Goal: Obtain resource: Download file/media

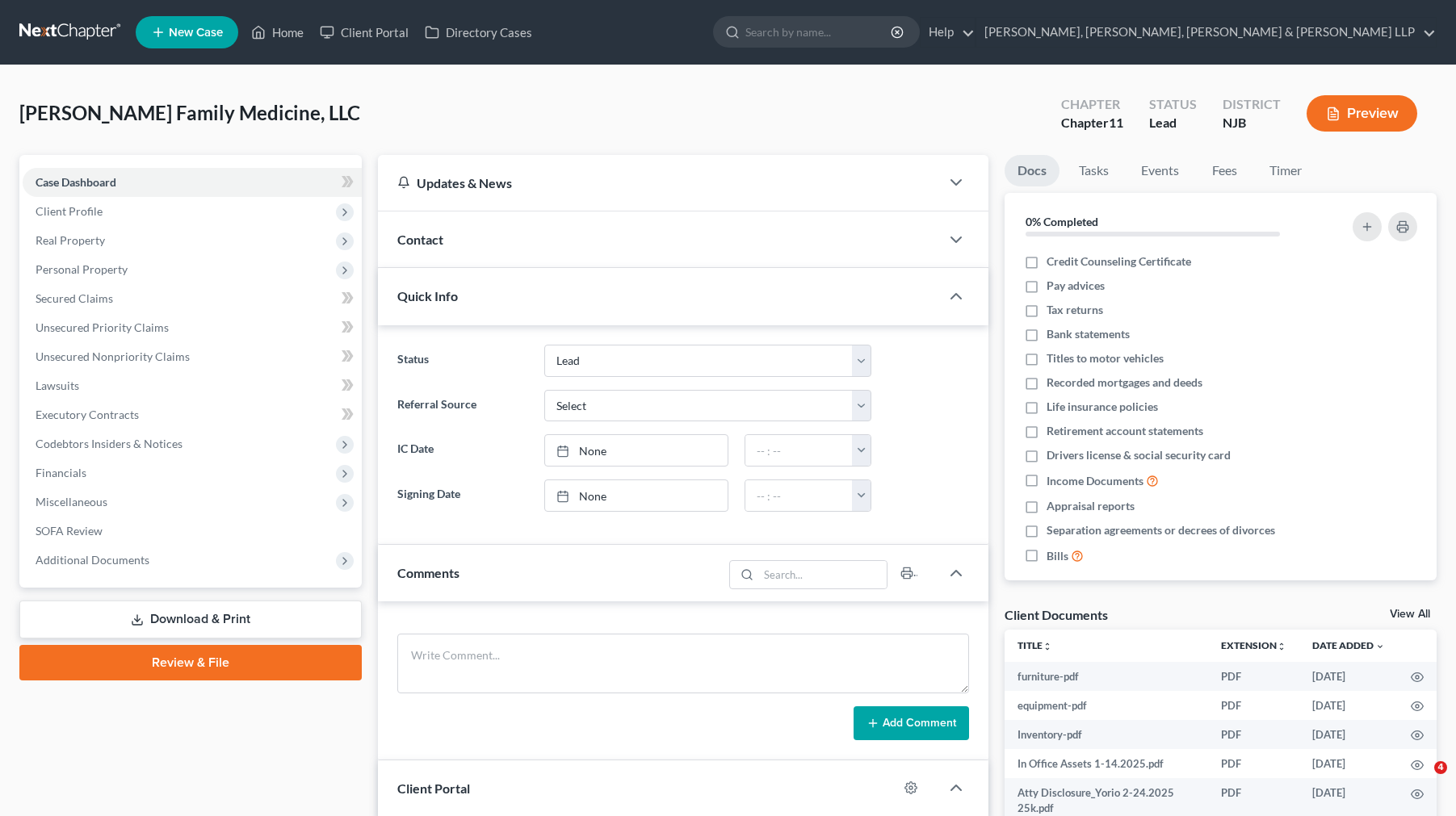
select select "10"
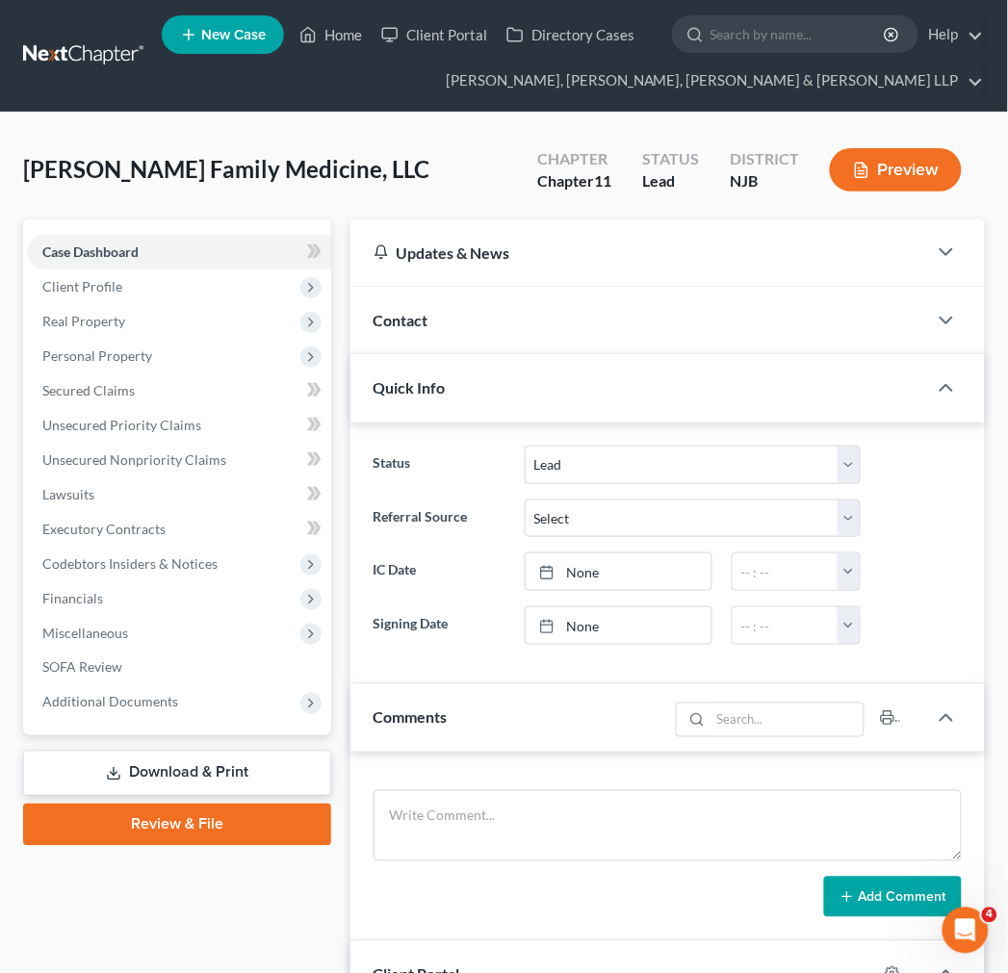
drag, startPoint x: 437, startPoint y: 162, endPoint x: 424, endPoint y: 191, distance: 31.9
click at [437, 161] on div "[PERSON_NAME] Family Medicine, LLC Upgraded Chapter Chapter 11 Status Lead Dist…" at bounding box center [504, 178] width 962 height 84
click at [222, 777] on link "Download & Print" at bounding box center [177, 773] width 308 height 45
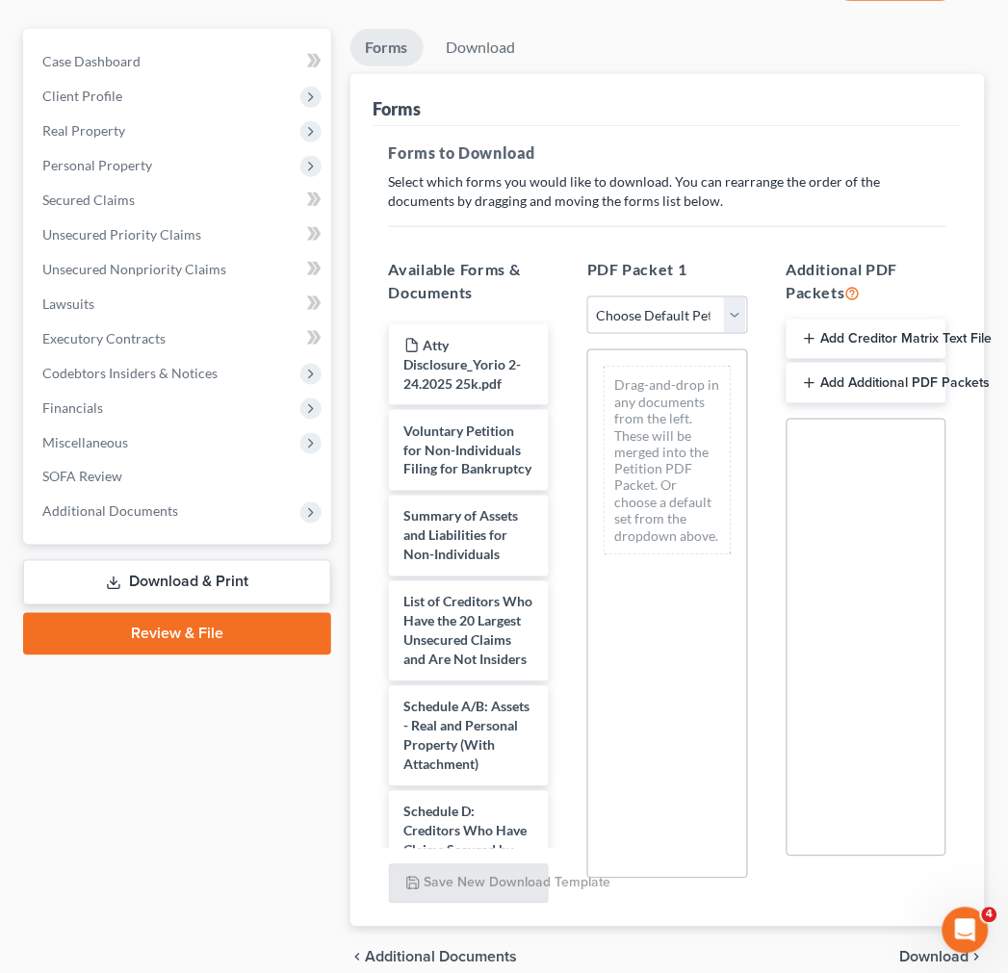
scroll to position [214, 0]
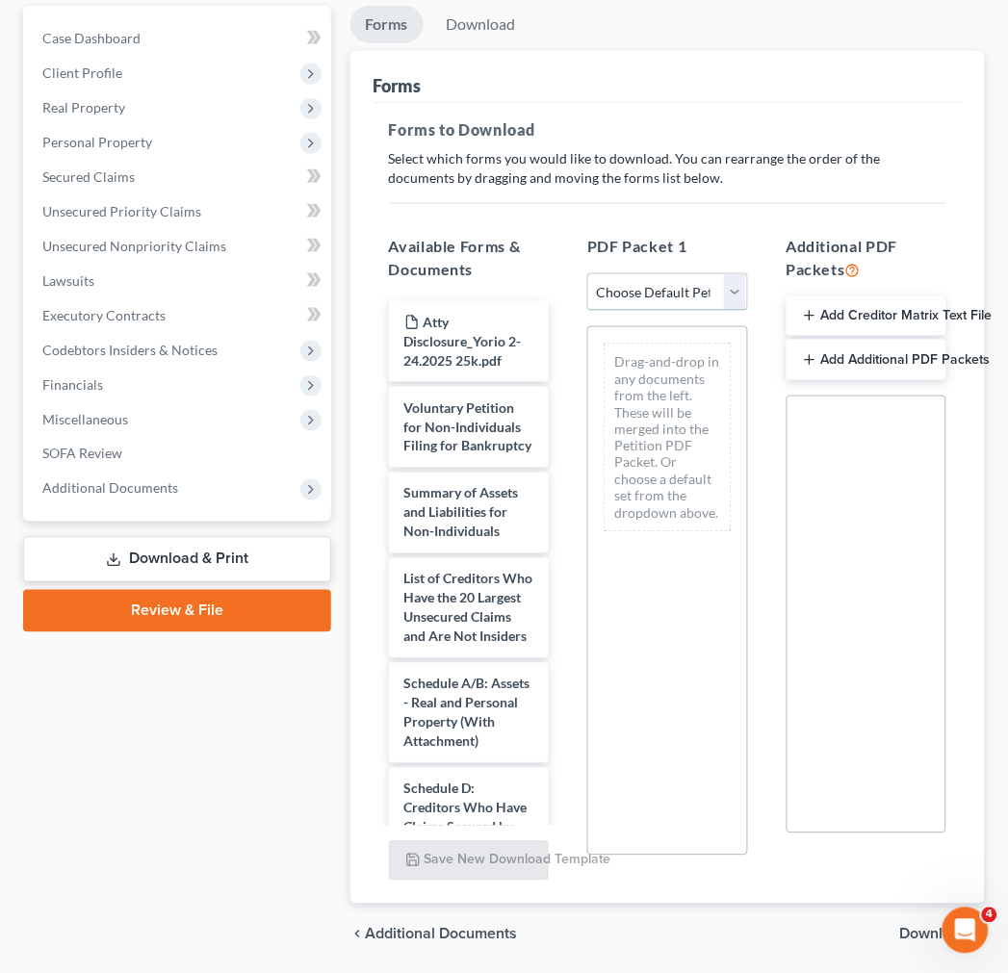
click at [636, 290] on select "Choose Default Petition PDF Packet Complete Bankruptcy Petition (all forms and …" at bounding box center [667, 292] width 160 height 39
select select "0"
click at [587, 273] on select "Choose Default Petition PDF Packet Complete Bankruptcy Petition (all forms and …" at bounding box center [667, 292] width 160 height 39
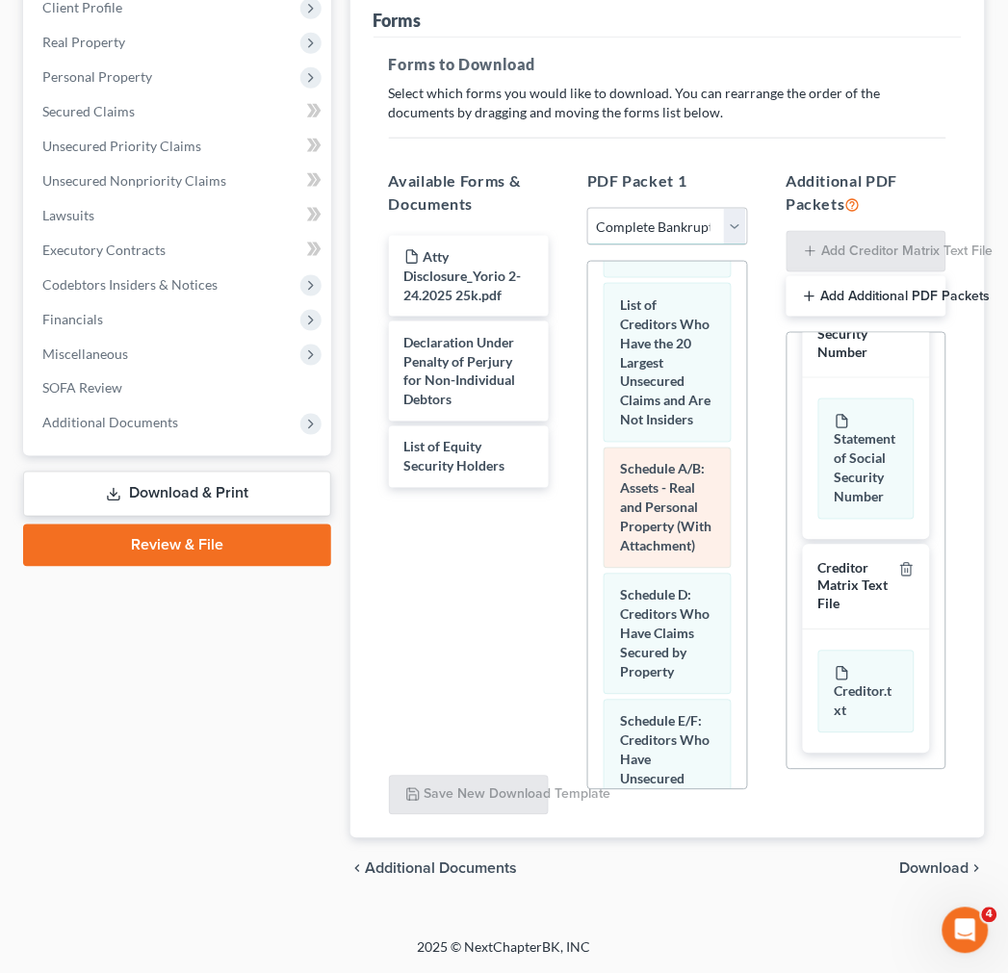
scroll to position [0, 0]
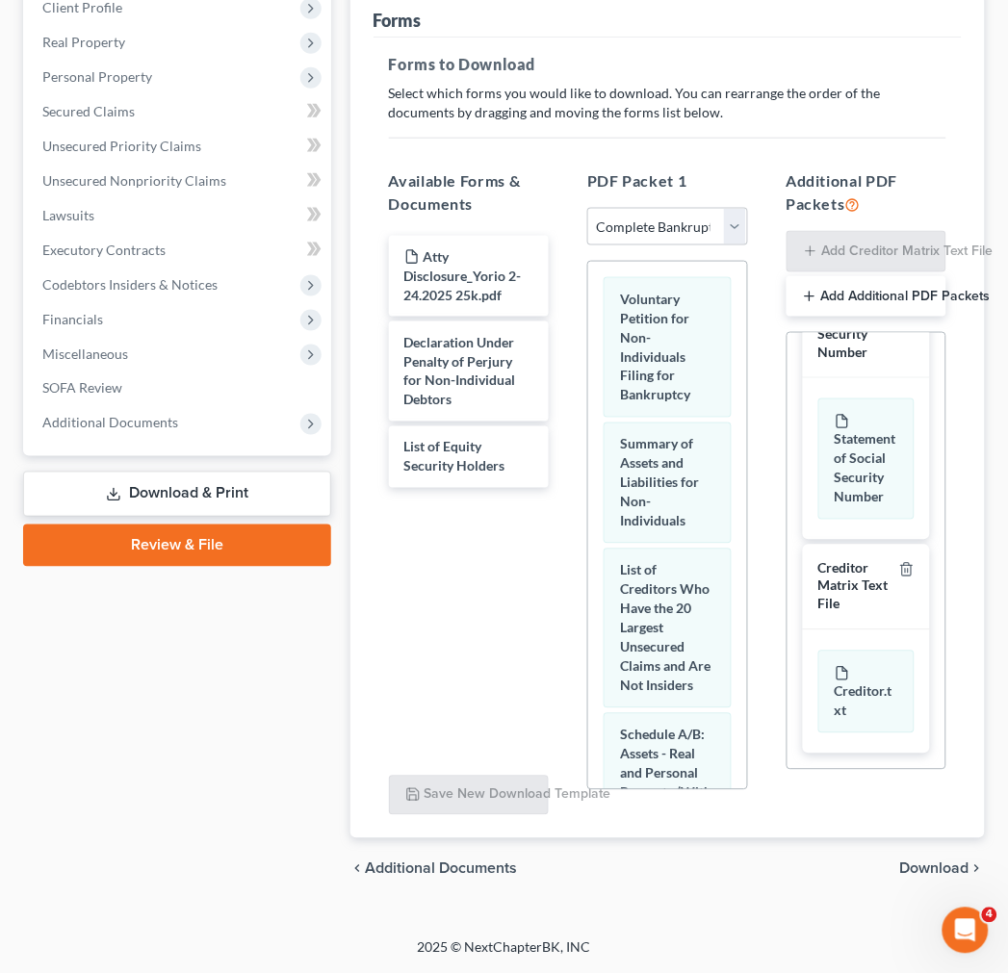
click at [928, 859] on div "chevron_left Additional Documents Download chevron_right" at bounding box center [667, 870] width 635 height 62
click at [930, 864] on span "Download" at bounding box center [934, 869] width 69 height 15
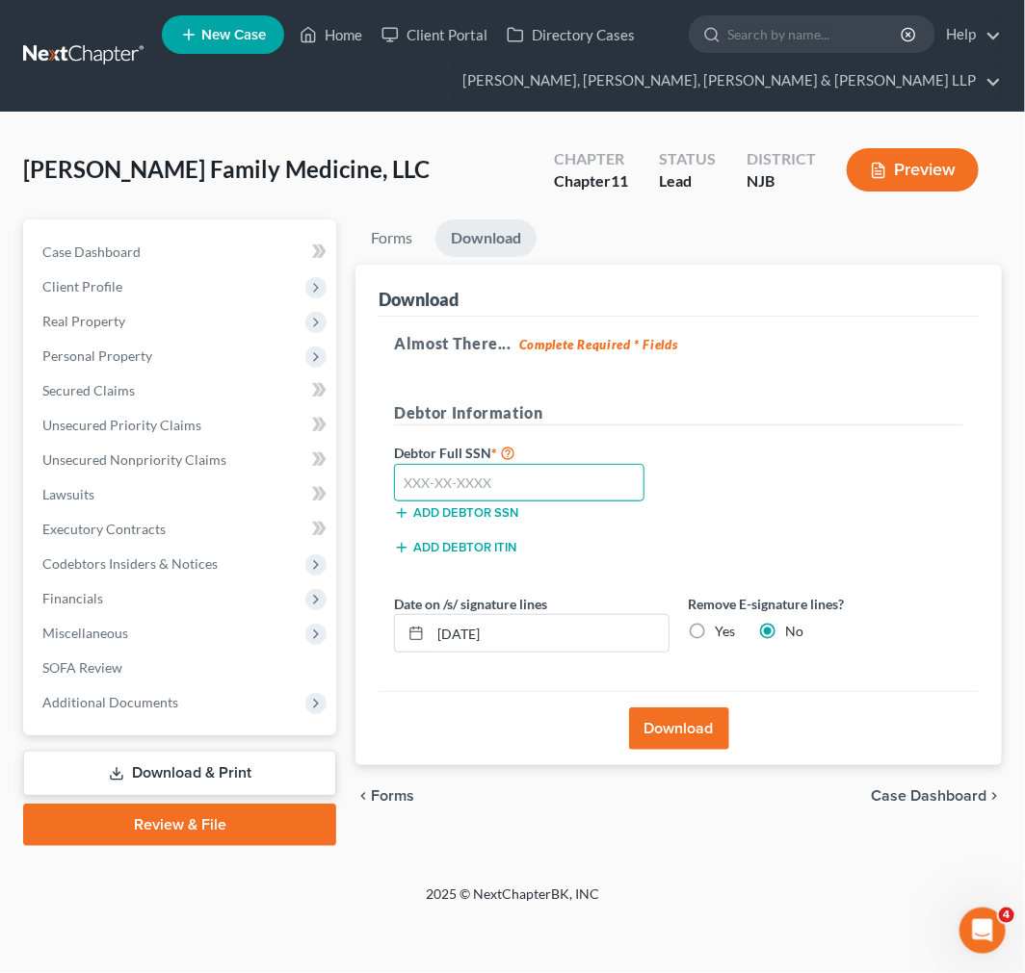
click at [595, 486] on input "text" at bounding box center [519, 483] width 250 height 39
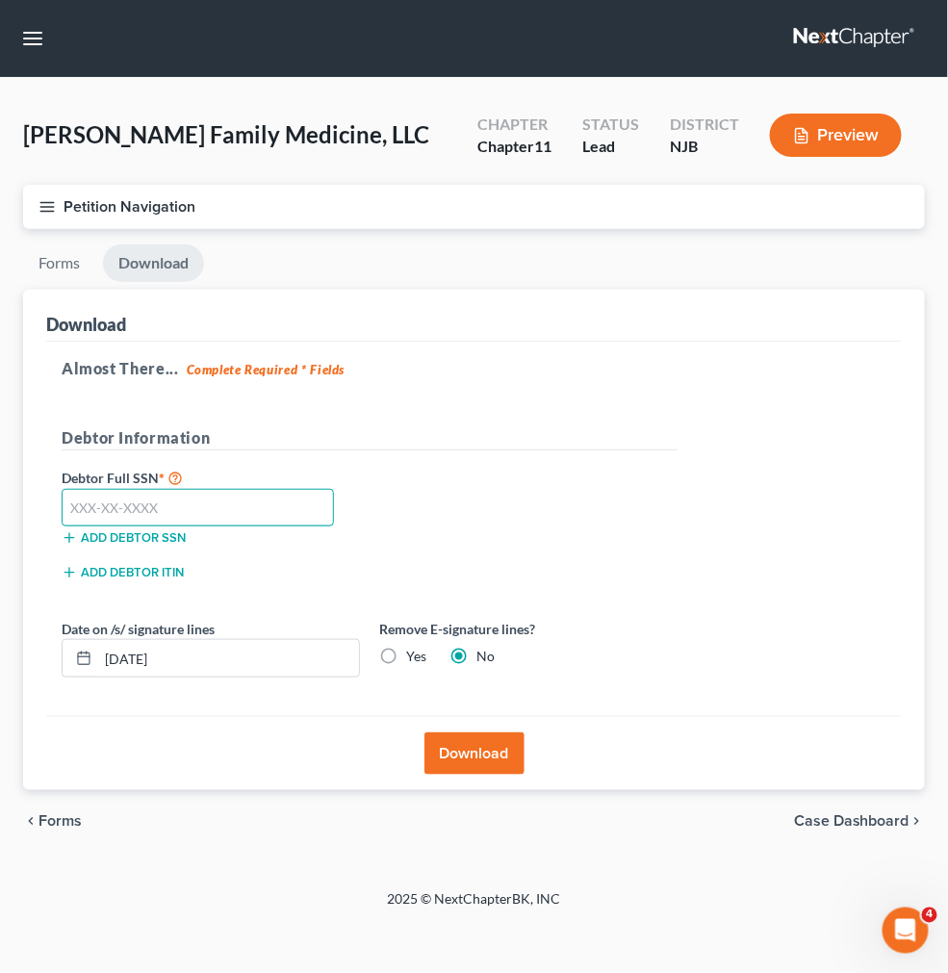
click at [207, 506] on input "text" at bounding box center [198, 508] width 273 height 39
click at [187, 514] on input "text" at bounding box center [198, 508] width 273 height 39
type input "009-68-2672"
click at [408, 372] on h5 "Almost There... Complete Required * Fields" at bounding box center [474, 368] width 825 height 23
click at [480, 758] on button "Download" at bounding box center [475, 754] width 100 height 42
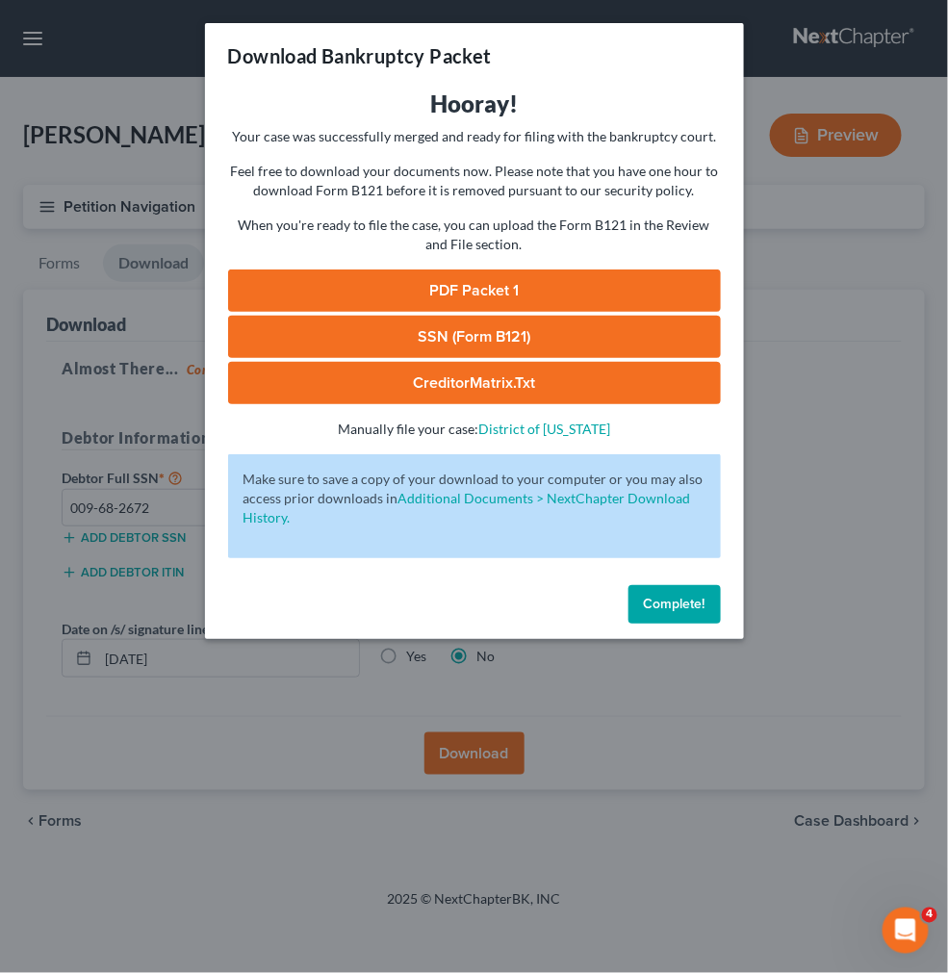
click at [462, 299] on link "PDF Packet 1" at bounding box center [474, 291] width 493 height 42
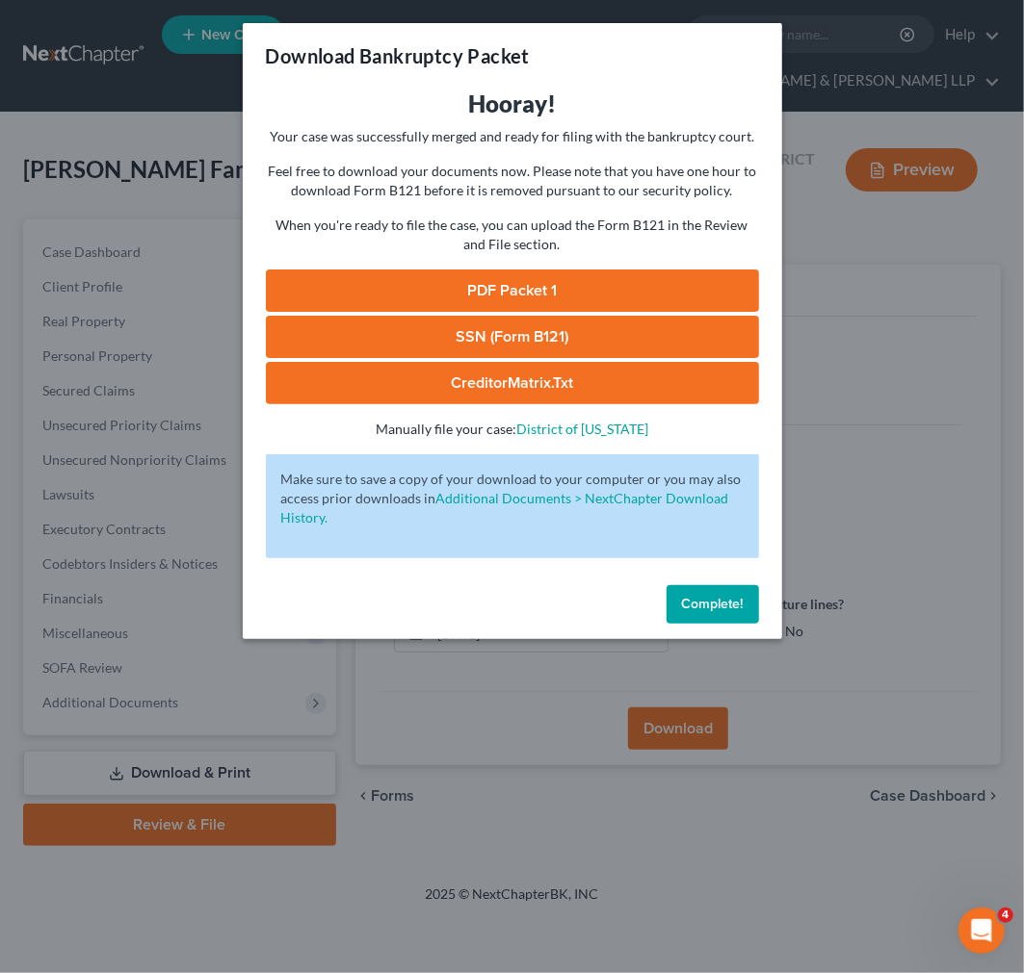
click at [397, 818] on div "Download Bankruptcy Packet Hooray! Your case was successfully merged and ready …" at bounding box center [512, 486] width 1024 height 973
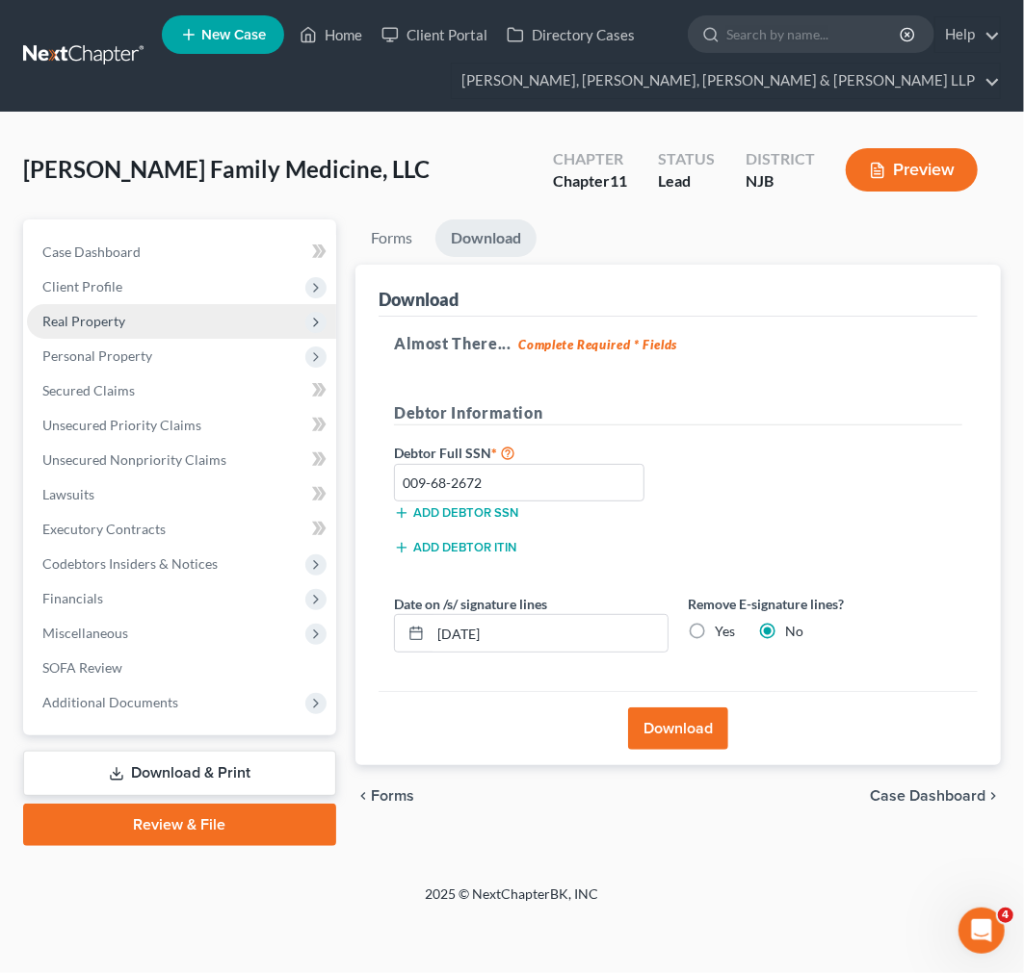
click at [226, 337] on span "Real Property" at bounding box center [181, 321] width 309 height 35
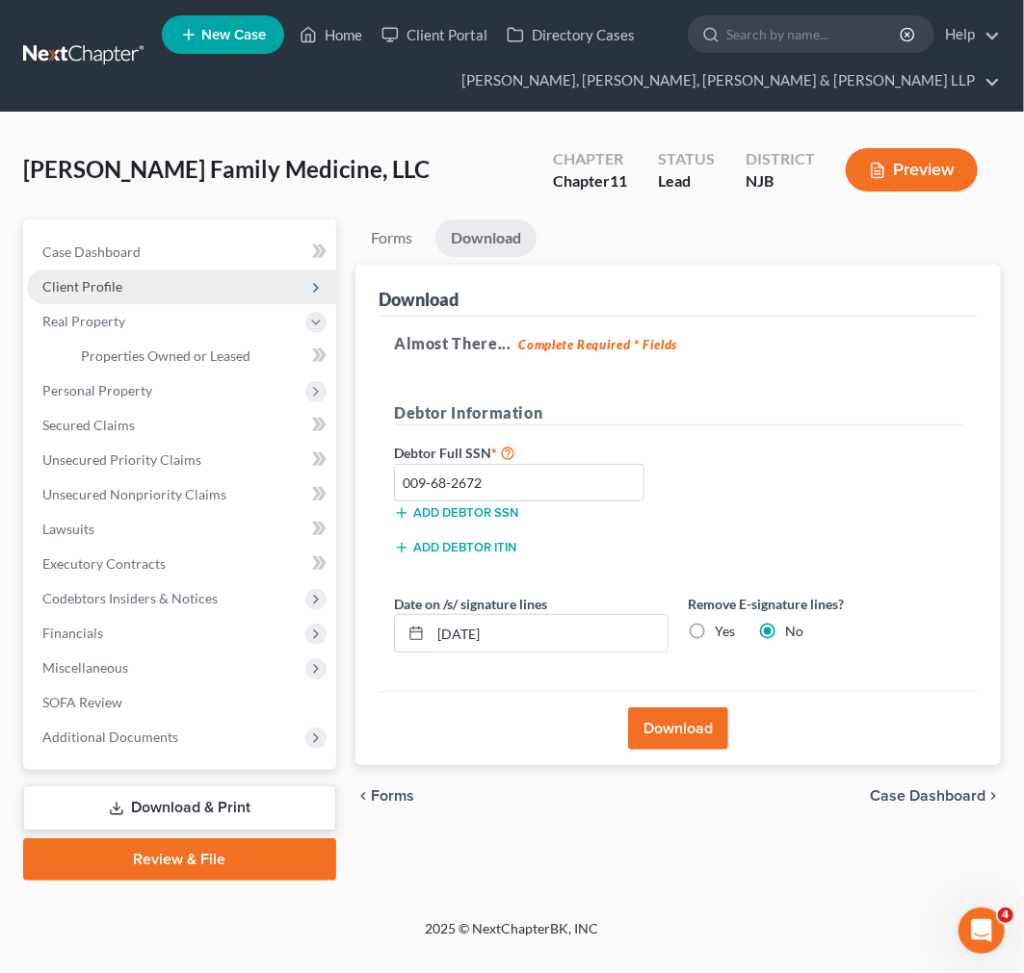
click at [204, 282] on span "Client Profile" at bounding box center [181, 287] width 309 height 35
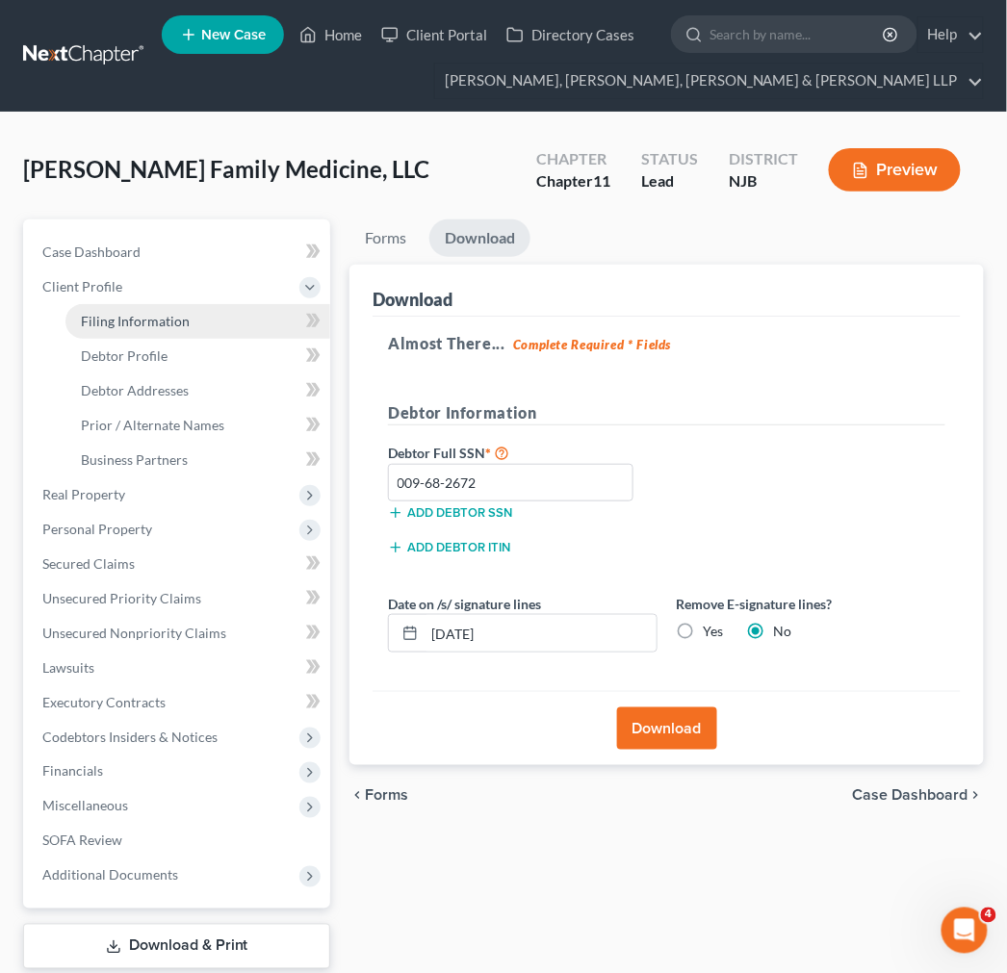
click at [79, 322] on link "Filing Information" at bounding box center [197, 321] width 265 height 35
select select "3"
select select "1"
select select "0"
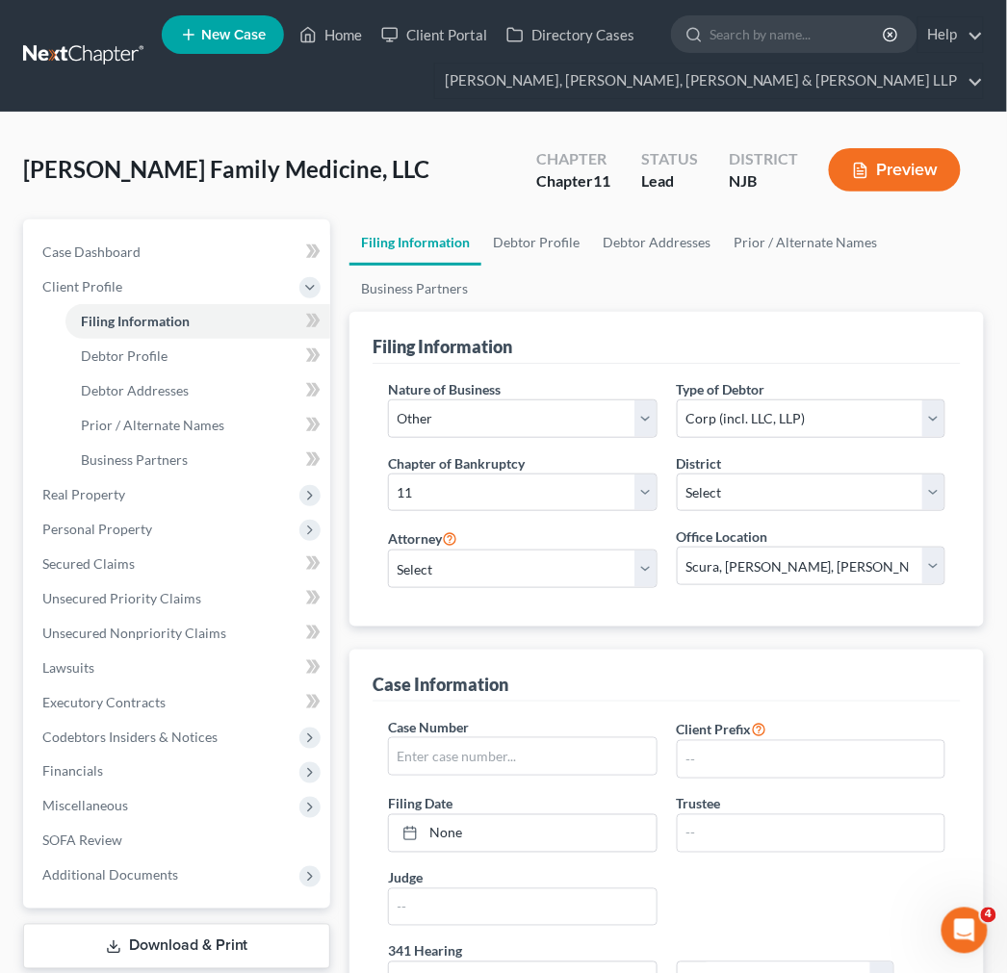
drag, startPoint x: 656, startPoint y: 291, endPoint x: 641, endPoint y: 294, distance: 14.7
click at [656, 291] on ul "Filing Information Debtor Profile Debtor Addresses Prior / Alternate Names Busi…" at bounding box center [667, 266] width 635 height 92
drag, startPoint x: 107, startPoint y: 245, endPoint x: 127, endPoint y: 293, distance: 52.2
click at [107, 245] on span "Case Dashboard" at bounding box center [91, 252] width 98 height 16
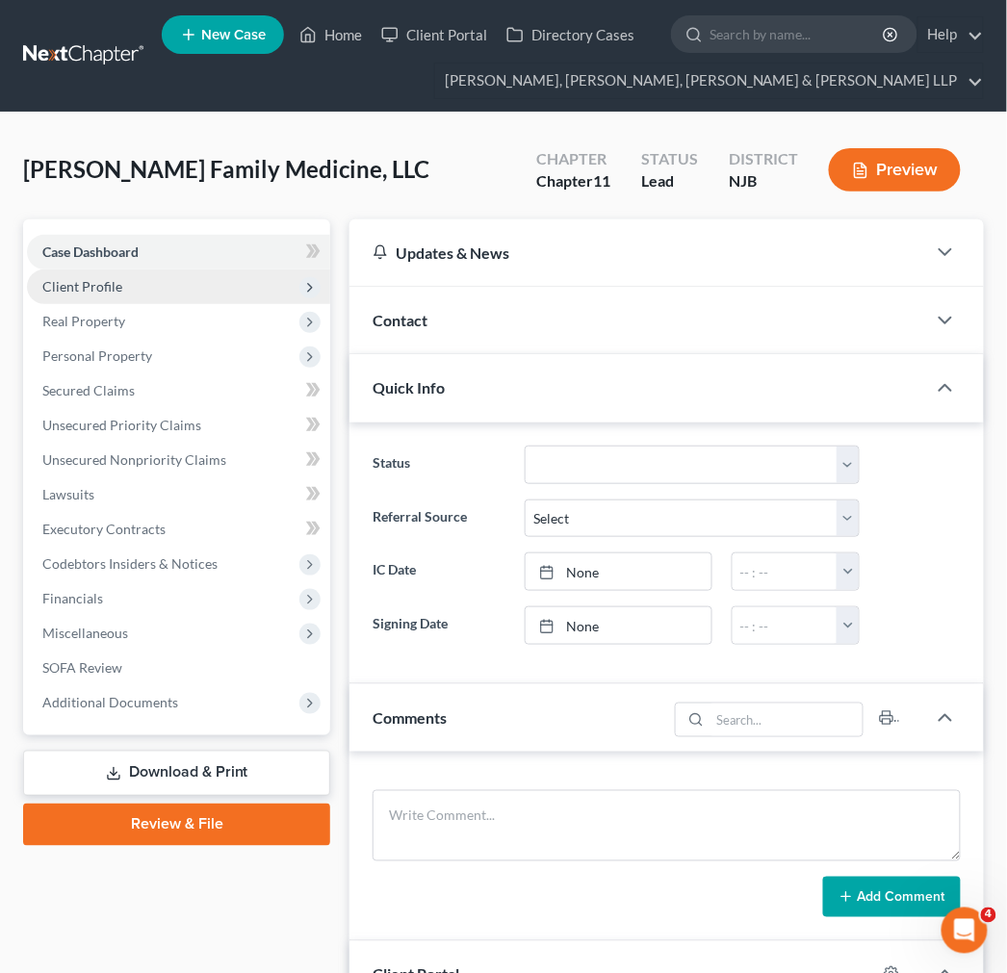
click at [146, 286] on span "Client Profile" at bounding box center [178, 287] width 303 height 35
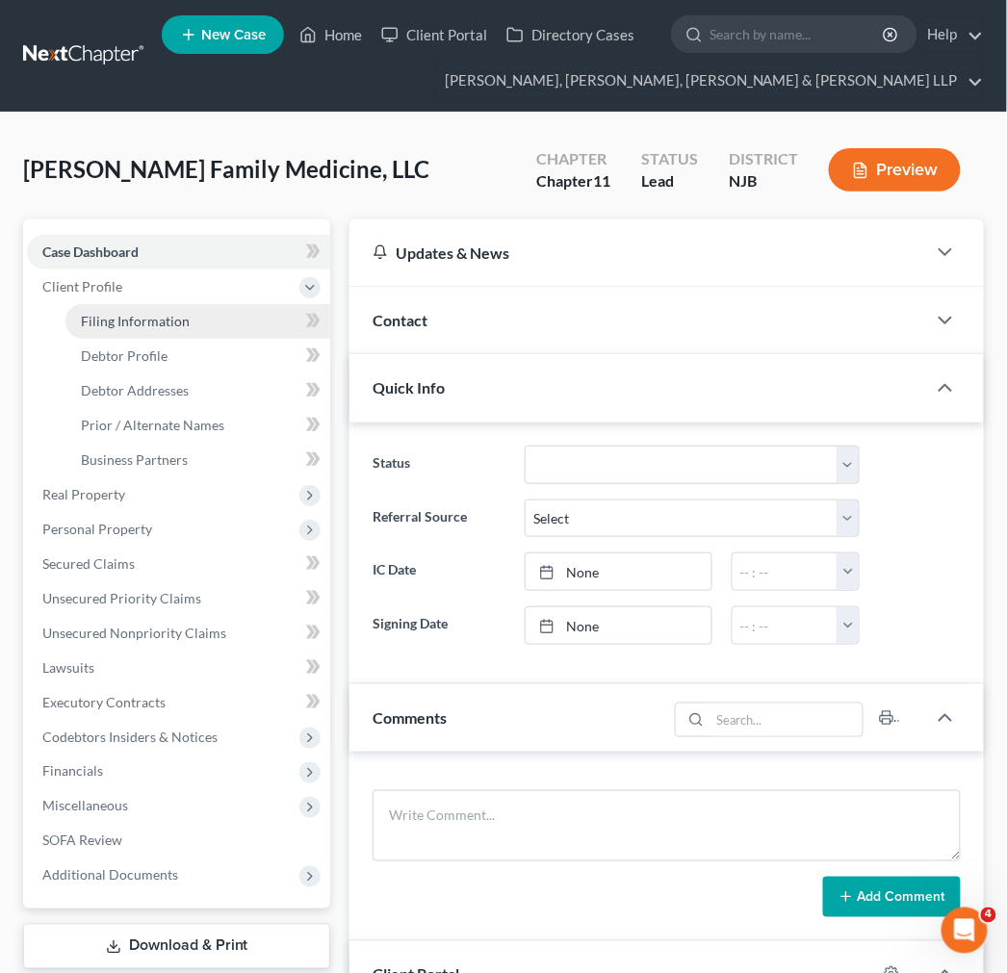
click at [179, 323] on span "Filing Information" at bounding box center [135, 321] width 109 height 16
select select "3"
select select "1"
select select "51"
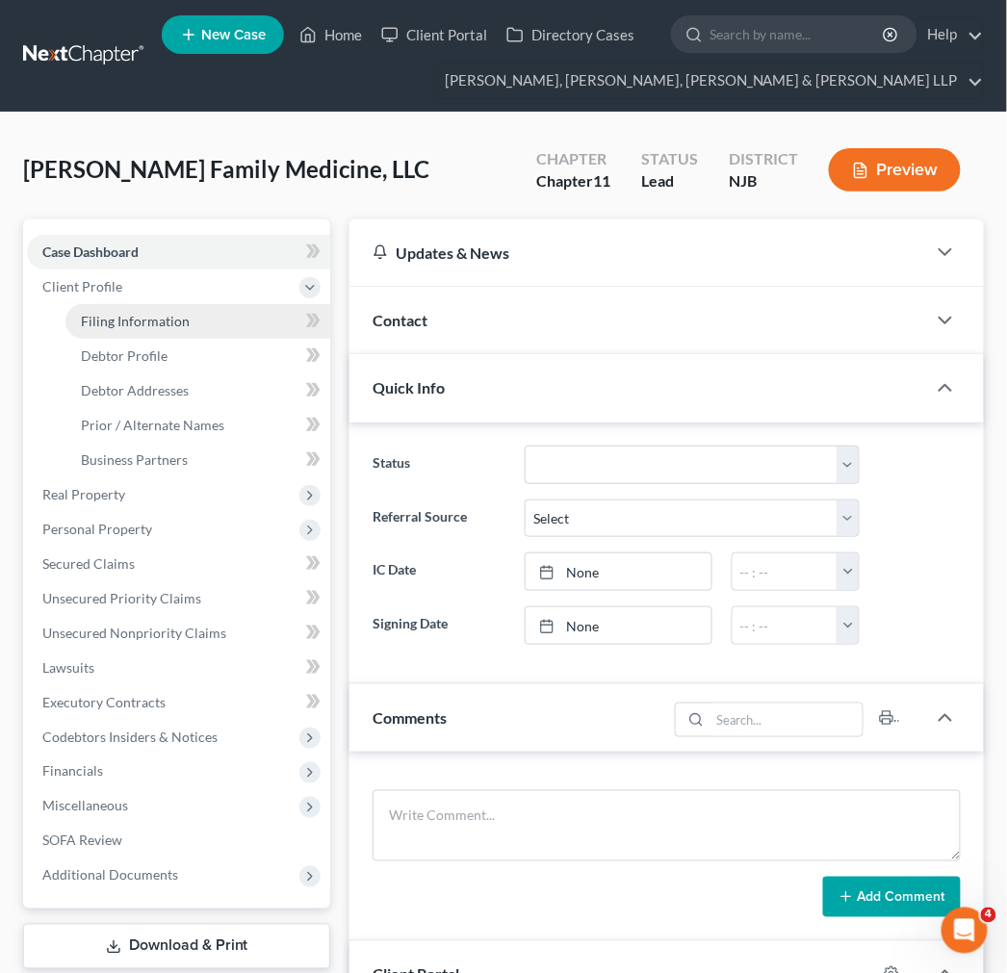
select select "0"
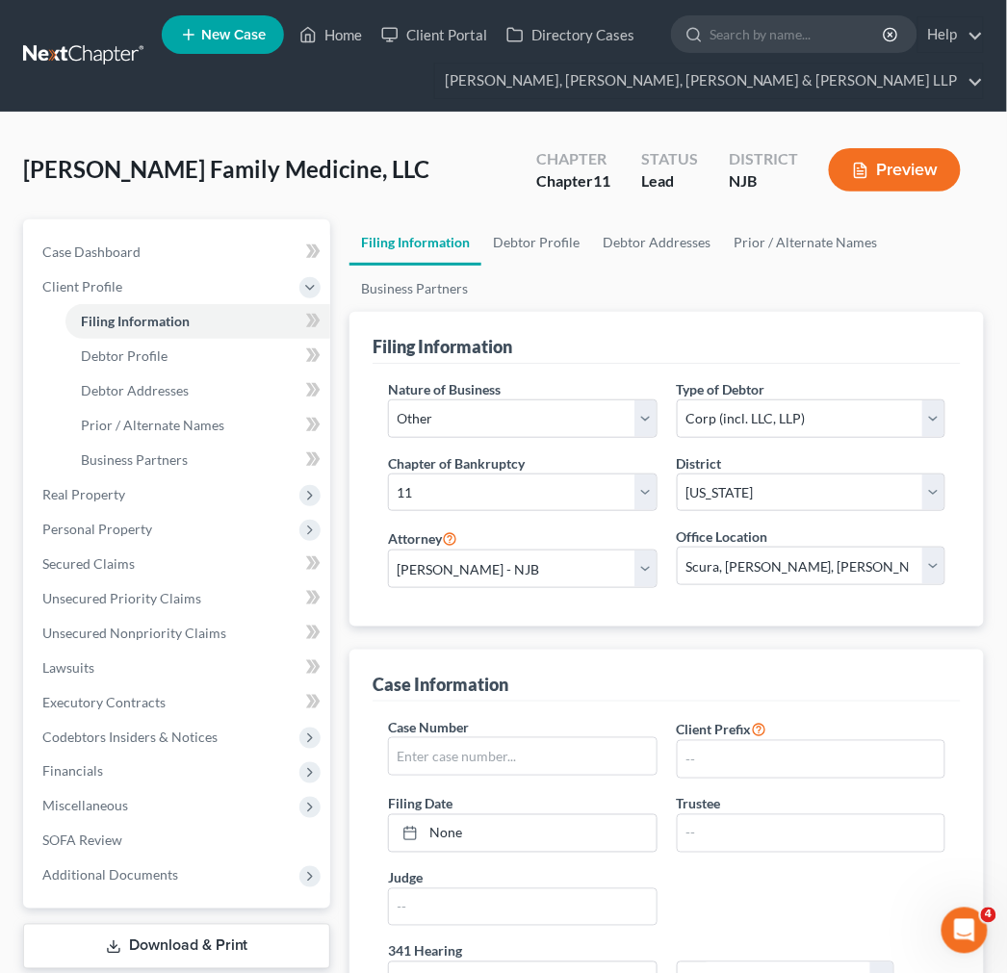
click at [469, 151] on div "[PERSON_NAME] Family Medicine, LLC Upgraded Chapter Chapter 11 Status Lead Dist…" at bounding box center [503, 178] width 961 height 84
